Goal: Book appointment/travel/reservation

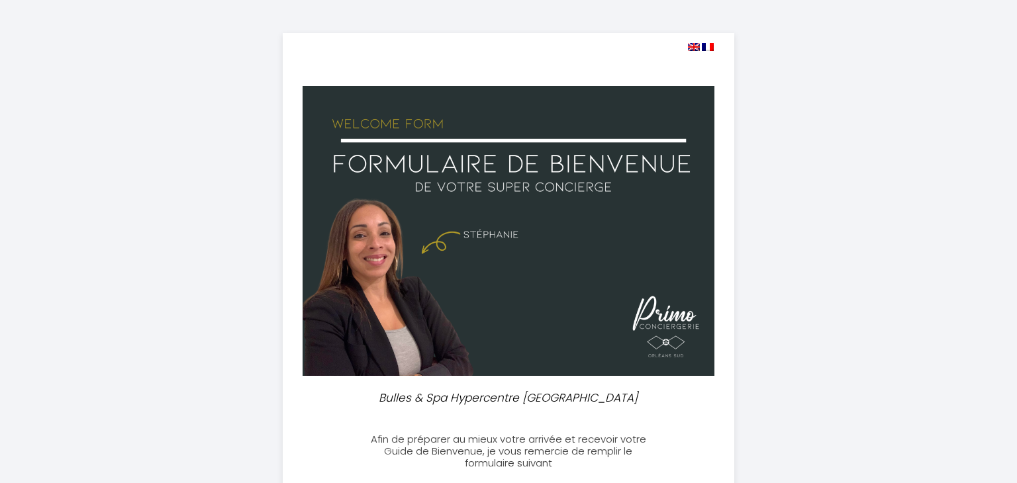
select select
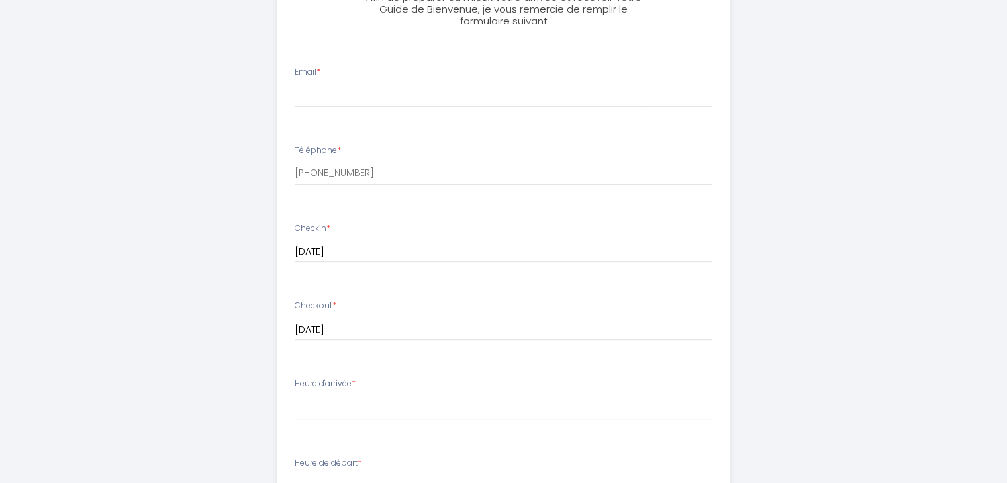
scroll to position [177, 0]
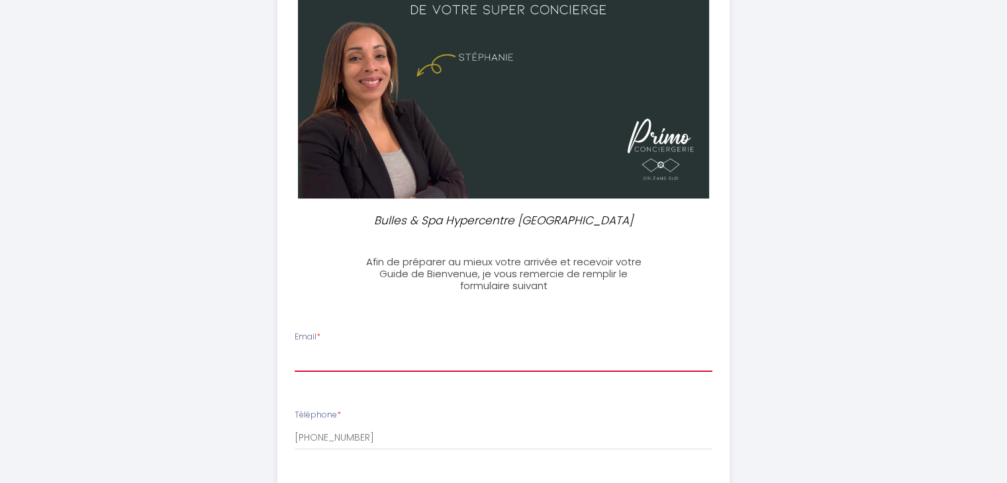
click at [332, 354] on input "Email *" at bounding box center [504, 360] width 418 height 24
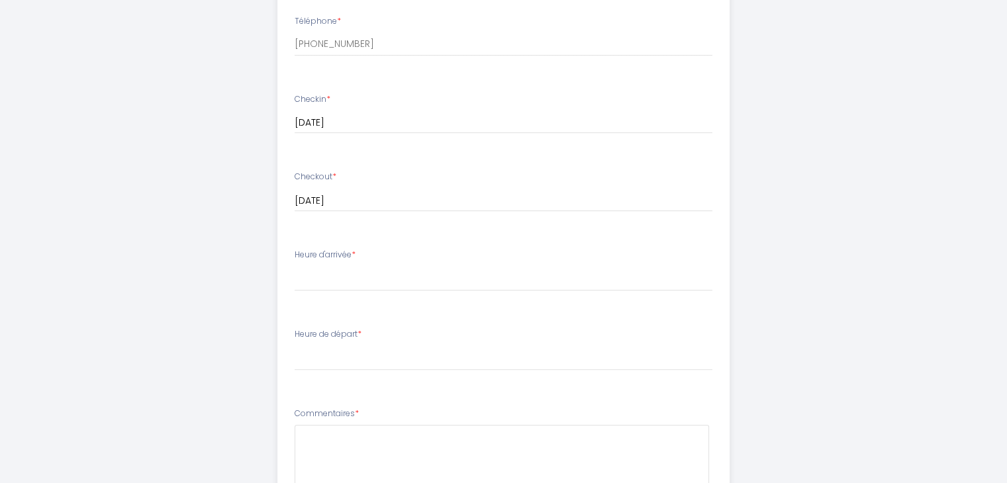
scroll to position [574, 0]
type input "[EMAIL_ADDRESS][DOMAIN_NAME]"
click at [340, 263] on select "16:00 16:30 17:00 17:30 18:00 18:30 19:00 19:30 20:00 20:30 21:00 21:30 22:00 2…" at bounding box center [504, 275] width 418 height 25
select select "17:30"
click at [295, 263] on select "16:00 16:30 17:00 17:30 18:00 18:30 19:00 19:30 20:00 20:30 21:00 21:30 22:00 2…" at bounding box center [504, 275] width 418 height 25
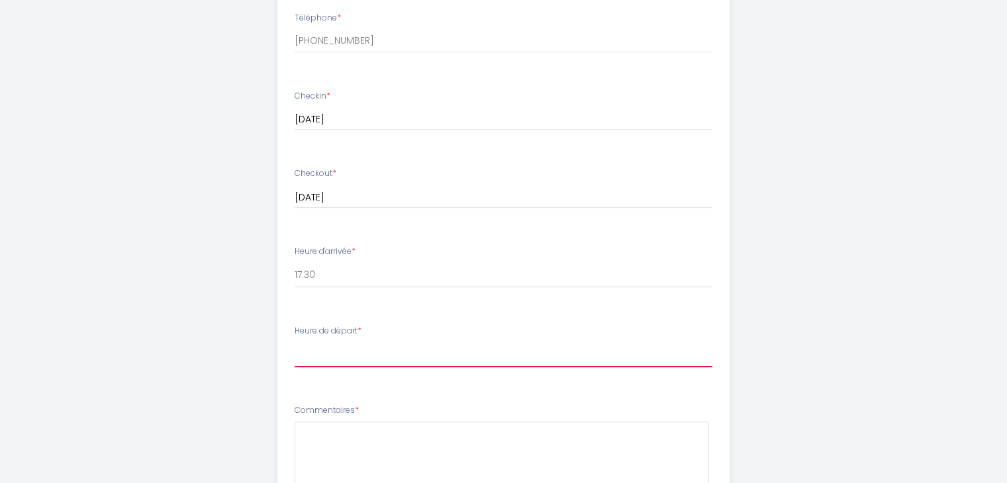
click at [362, 347] on select "00:00 00:30 01:00 01:30 02:00 02:30 03:00 03:30 04:00 04:30 05:00 05:30 06:00 0…" at bounding box center [504, 354] width 418 height 25
select select "08:00"
click at [295, 342] on select "00:00 00:30 01:00 01:30 02:00 02:30 03:00 03:30 04:00 04:30 05:00 05:30 06:00 0…" at bounding box center [504, 354] width 418 height 25
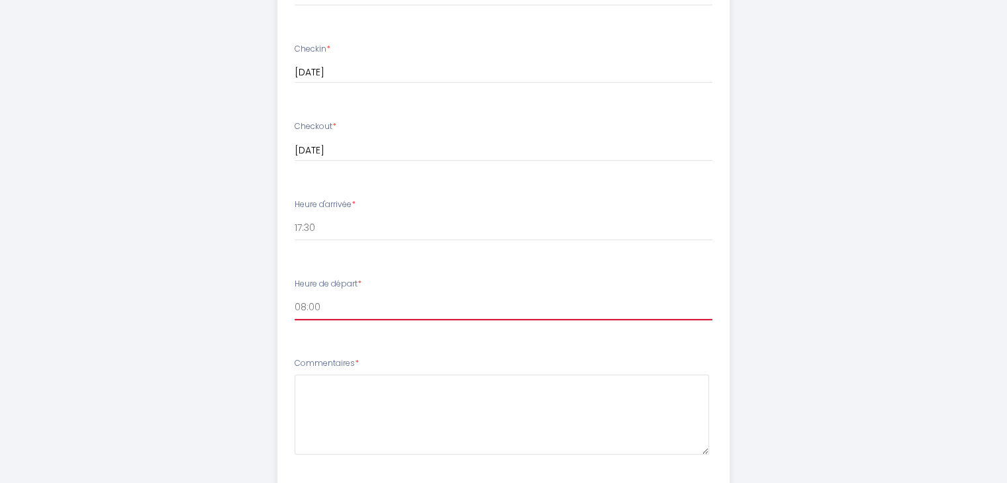
scroll to position [707, 0]
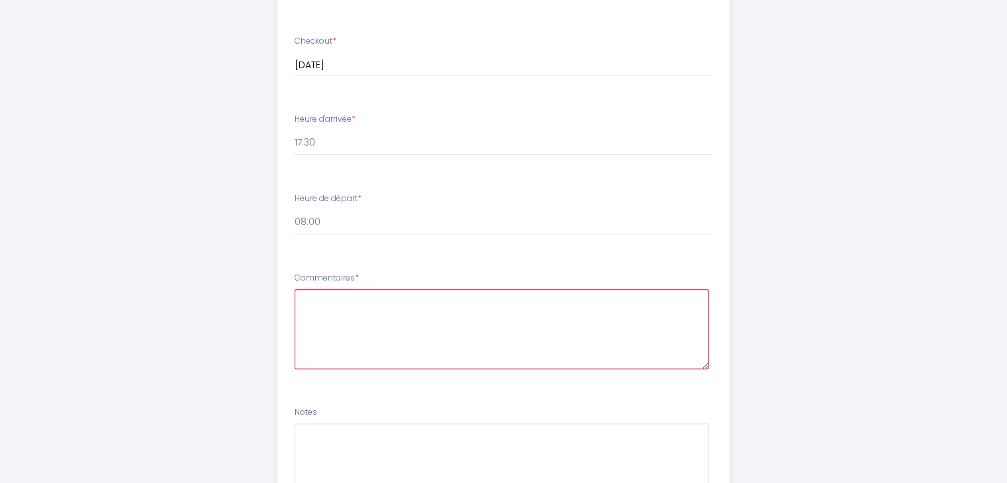
click at [421, 318] on textarea at bounding box center [502, 329] width 414 height 80
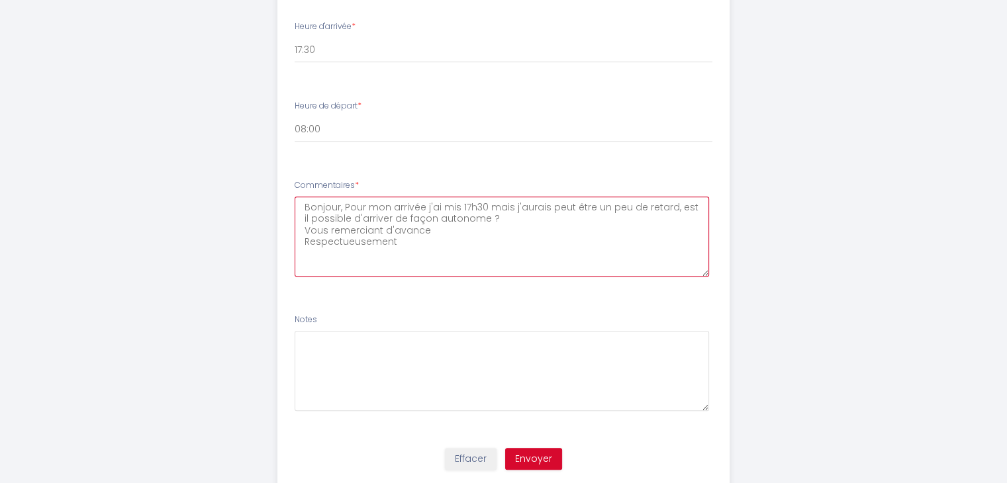
scroll to position [839, 0]
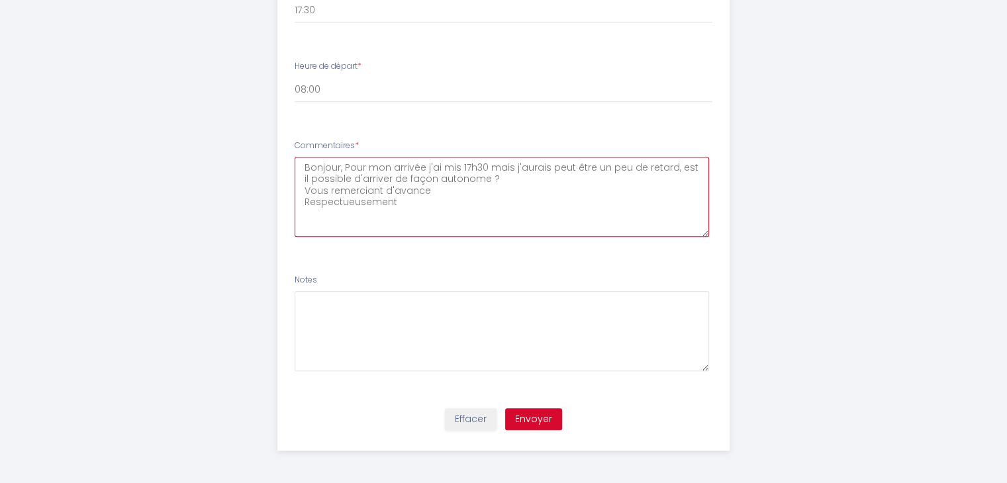
type textarea "Bonjour, Pour mon arrivée j'ai mis 17h30 mais j'aurais peut être un peu de reta…"
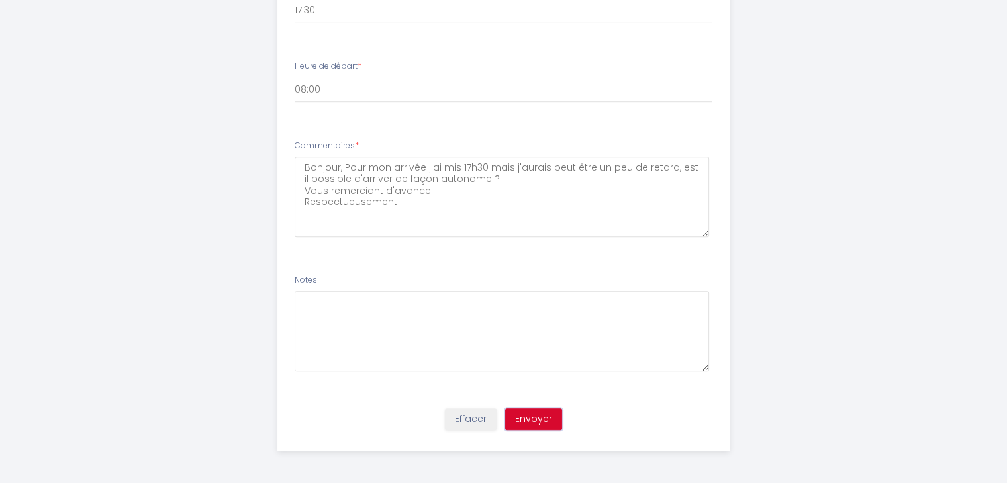
click at [543, 414] on button "Envoyer" at bounding box center [533, 419] width 57 height 23
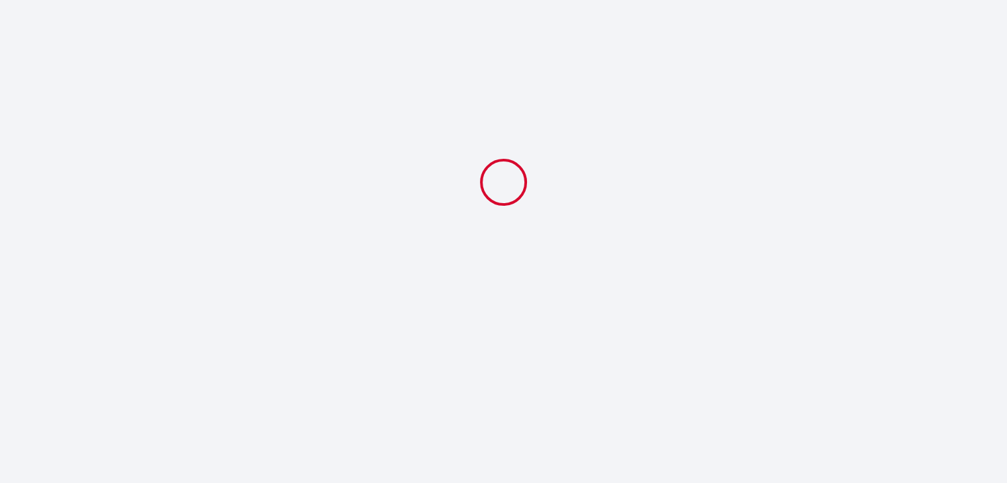
scroll to position [0, 0]
select select "17:30"
select select "08:00"
